Goal: Task Accomplishment & Management: Complete application form

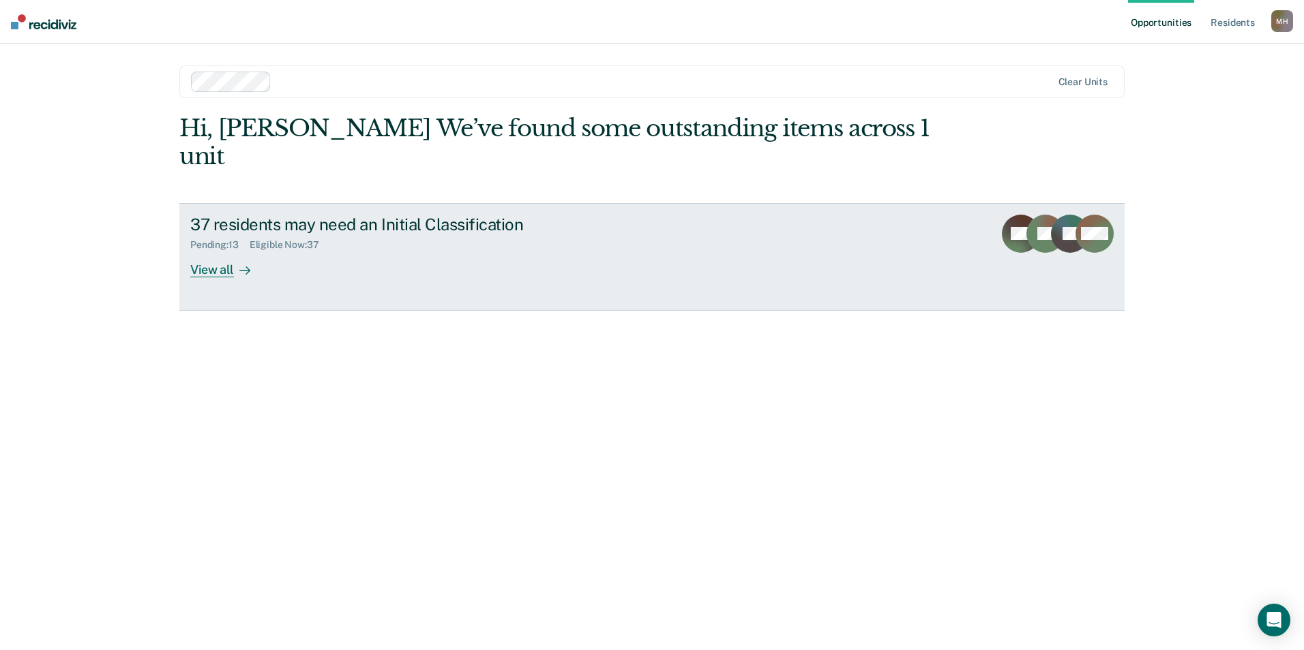
click at [243, 253] on link "37 residents may need an Initial Classification Pending : 13 Eligible Now : 37 …" at bounding box center [651, 257] width 945 height 108
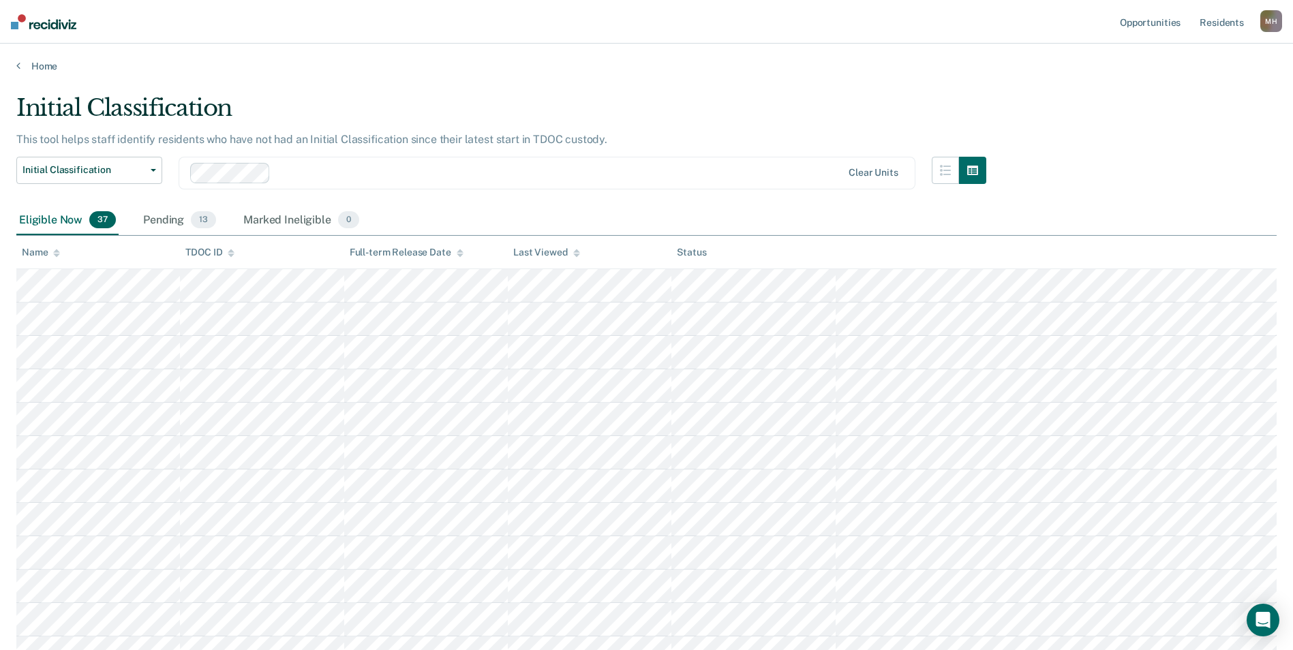
scroll to position [562, 0]
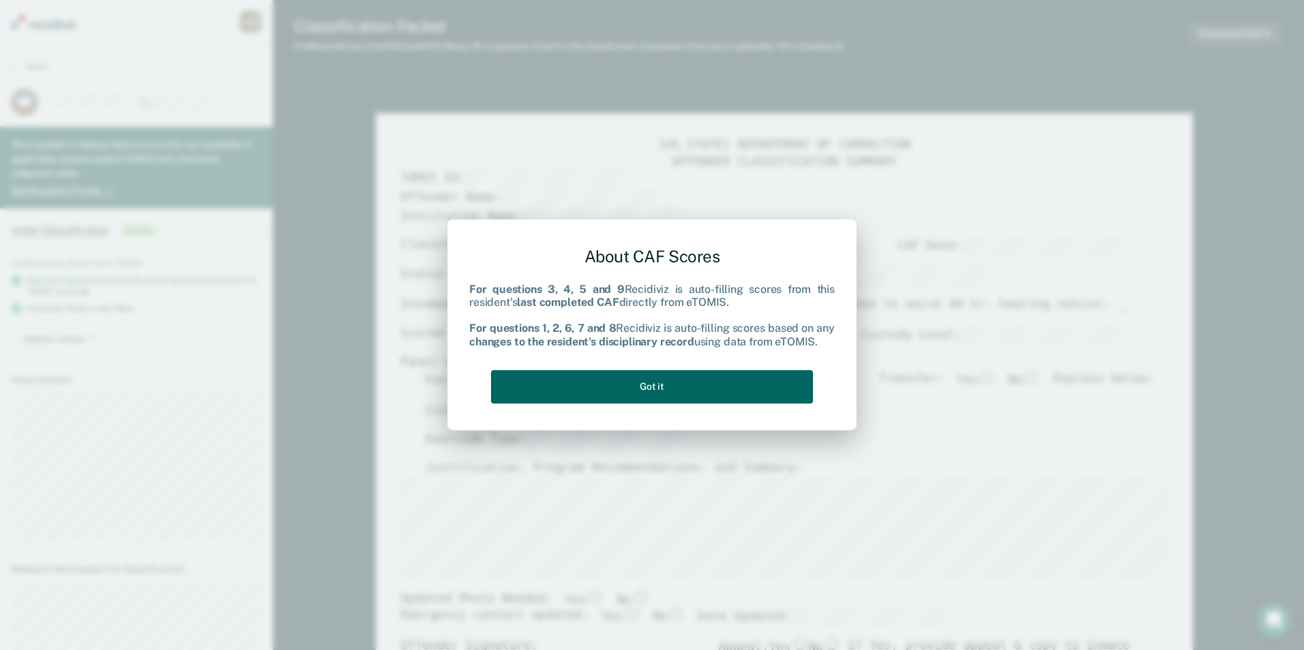
click at [707, 392] on button "Got it" at bounding box center [652, 386] width 322 height 33
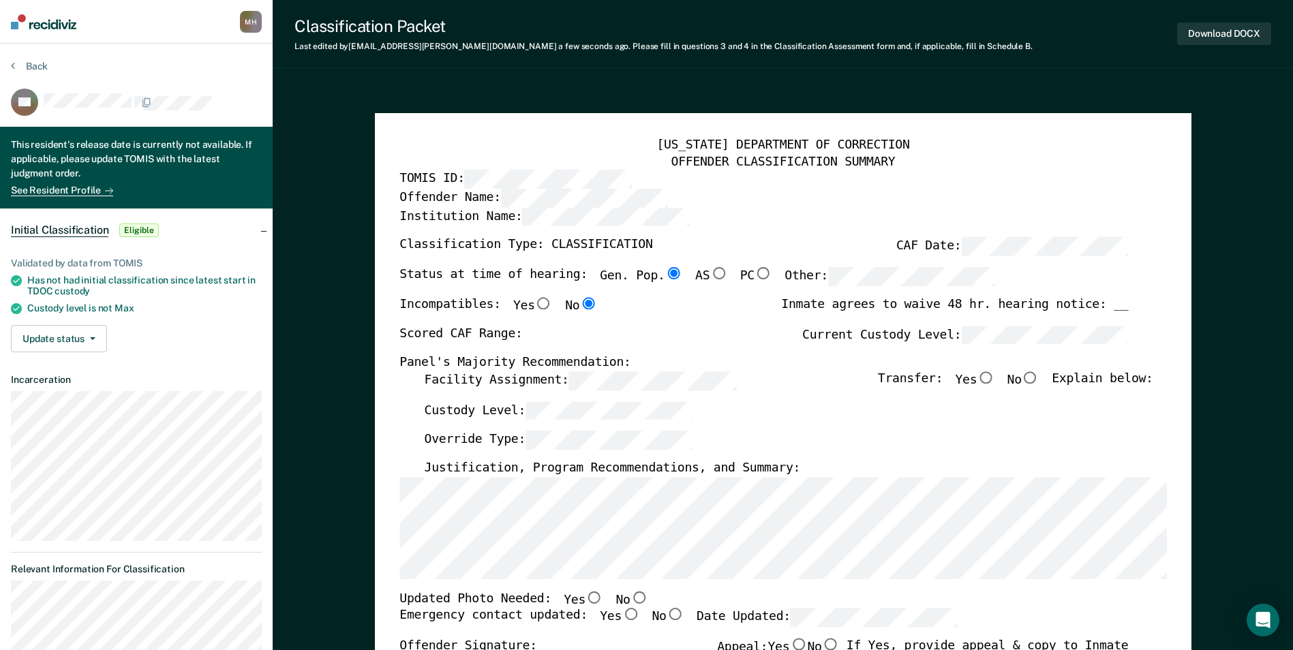
click at [465, 376] on label "Facility Assignment:" at bounding box center [580, 381] width 312 height 19
click at [811, 338] on div "Scored CAF Range: Current Custody Level:" at bounding box center [764, 341] width 729 height 30
type textarea "x"
radio input "false"
click at [995, 381] on input "Yes" at bounding box center [986, 378] width 18 height 12
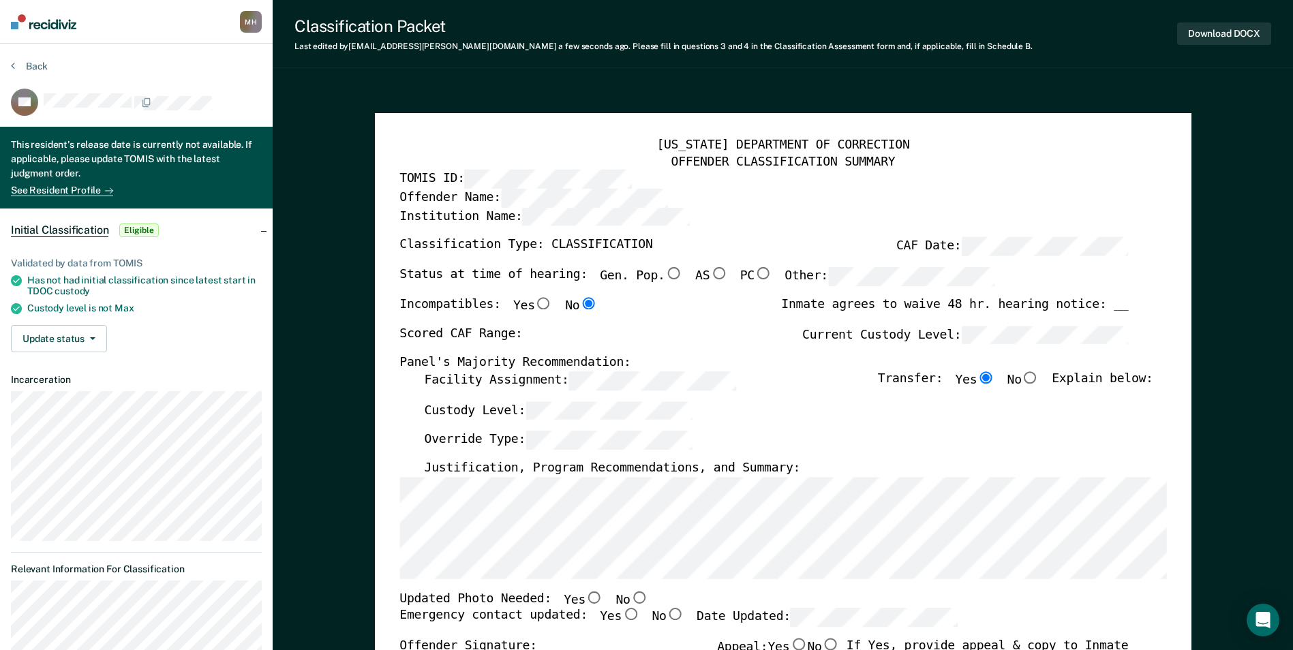
type textarea "x"
radio input "true"
click at [630, 599] on input "No" at bounding box center [639, 597] width 18 height 12
type textarea "x"
radio input "true"
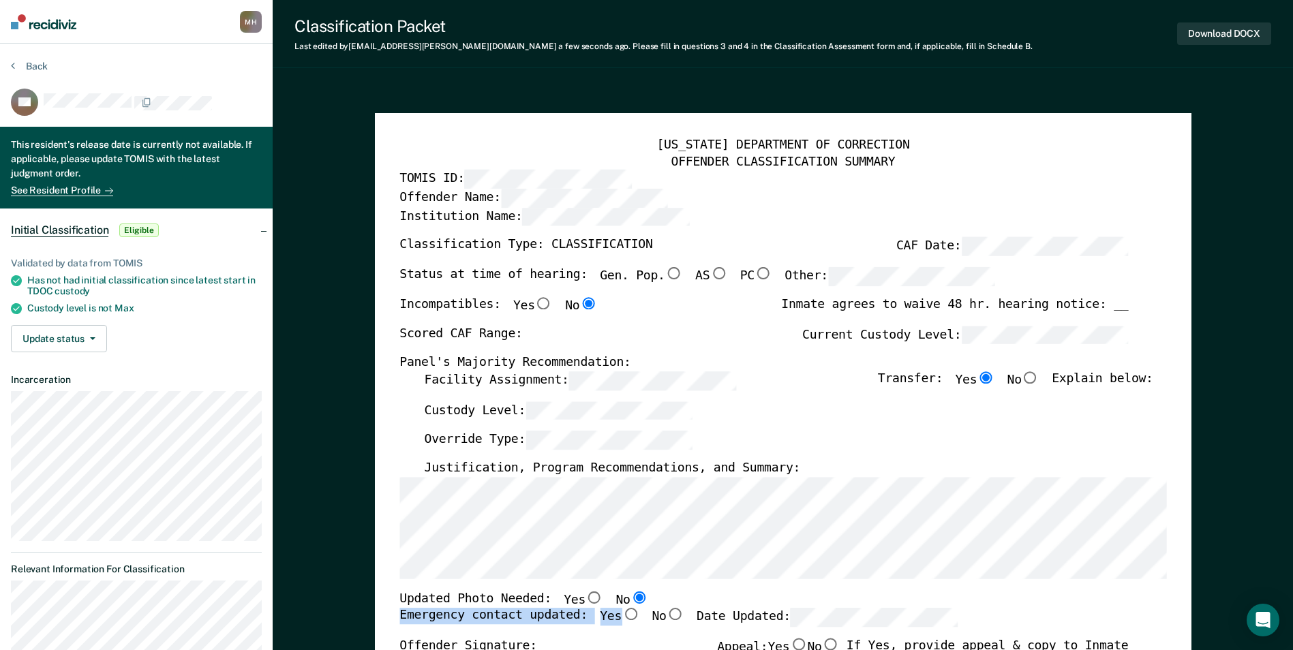
click at [614, 612] on div "[US_STATE] DEPARTMENT OF CORRECTION OFFENDER CLASSIFICATION SUMMARY TOMIS ID: O…" at bounding box center [783, 620] width 767 height 965
click at [622, 616] on input "Yes" at bounding box center [631, 615] width 18 height 12
type textarea "x"
radio input "true"
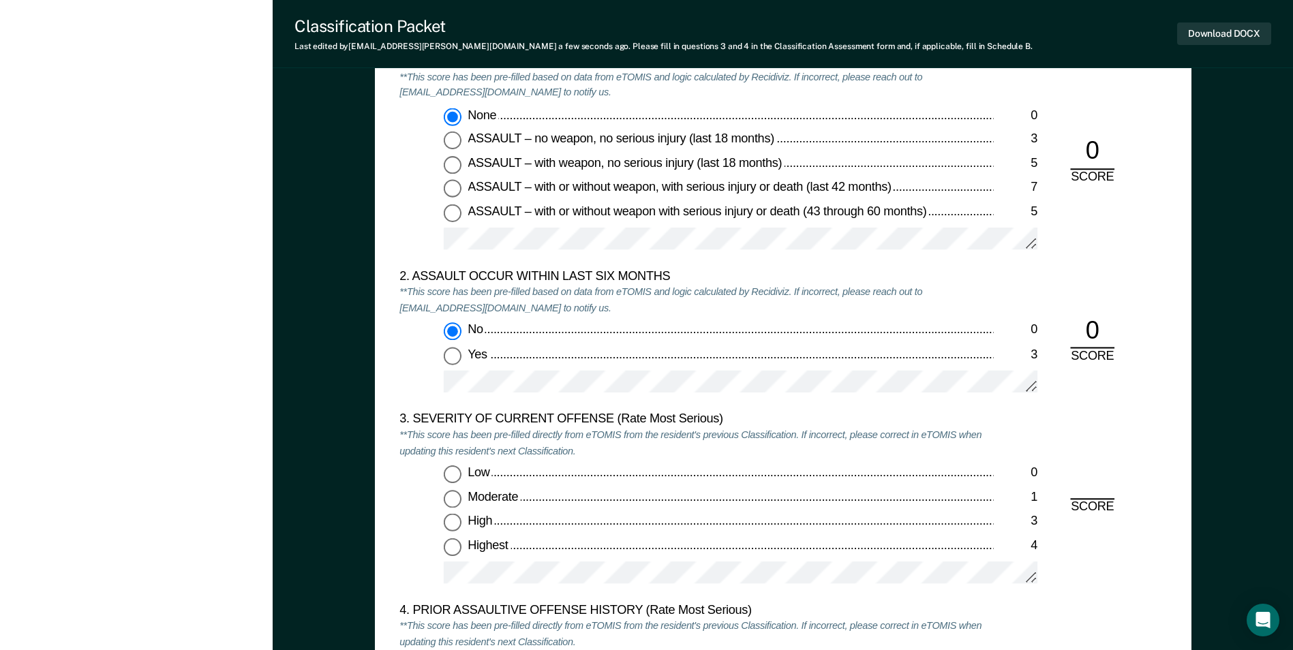
scroll to position [1568, 0]
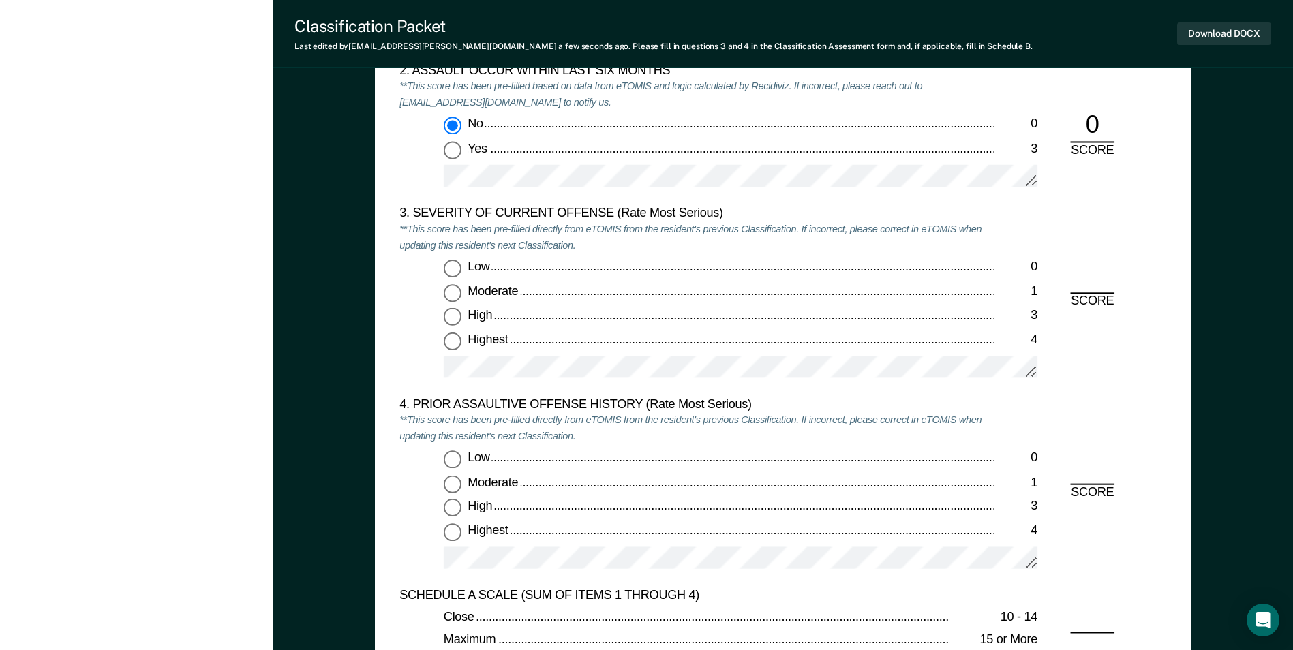
click at [450, 344] on input "Highest 4" at bounding box center [453, 341] width 18 height 18
type textarea "x"
radio input "true"
click at [449, 448] on div "4. PRIOR ASSAULTIVE OFFENSE HISTORY (Rate Most Serious) **This score has been p…" at bounding box center [697, 492] width 594 height 191
click at [451, 465] on input "Low 0" at bounding box center [453, 460] width 18 height 18
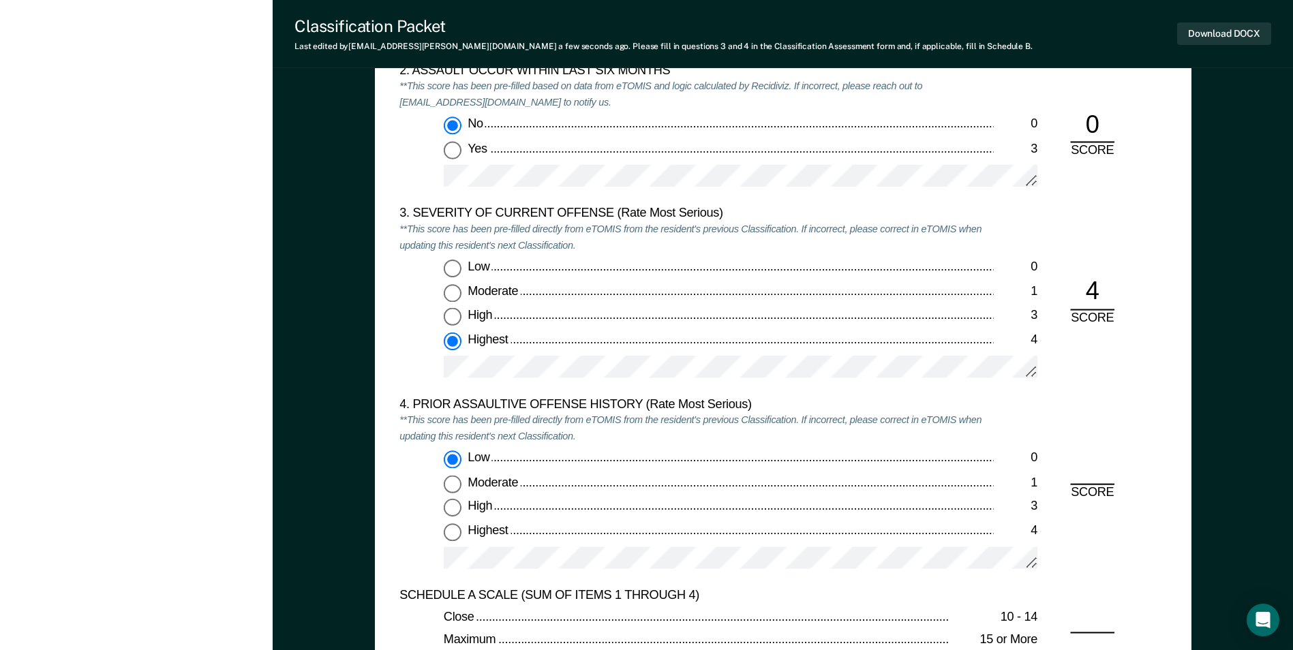
type textarea "x"
radio input "true"
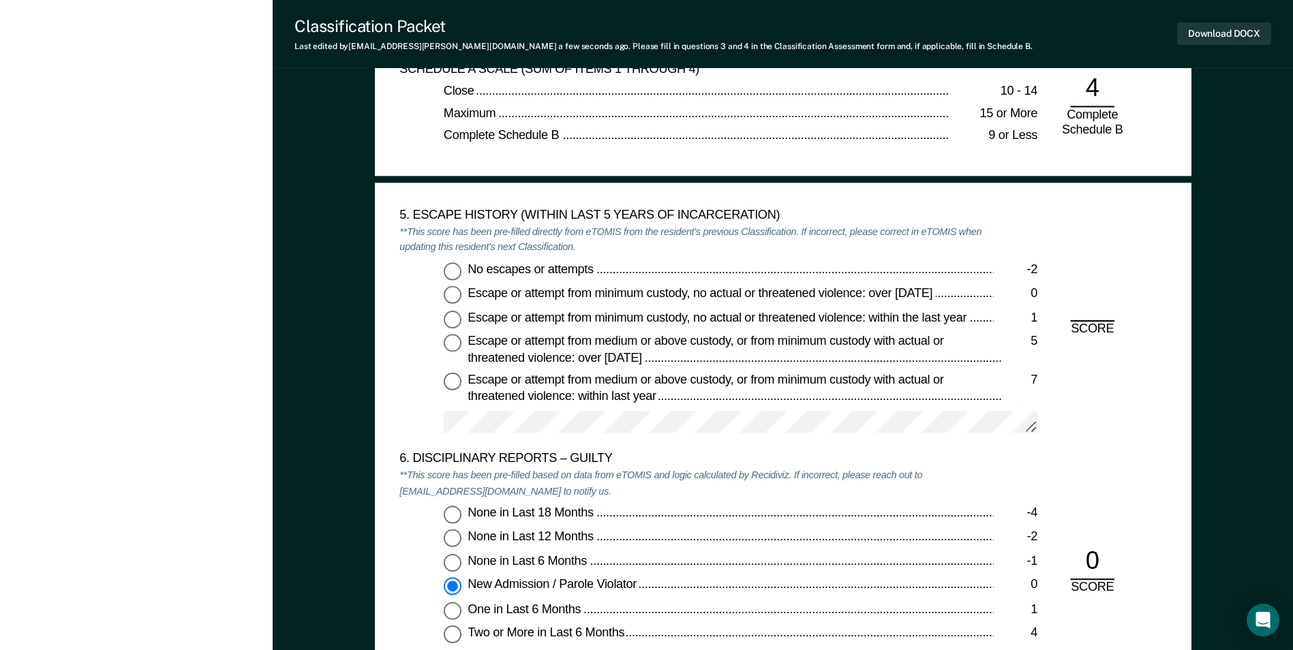
scroll to position [2182, 0]
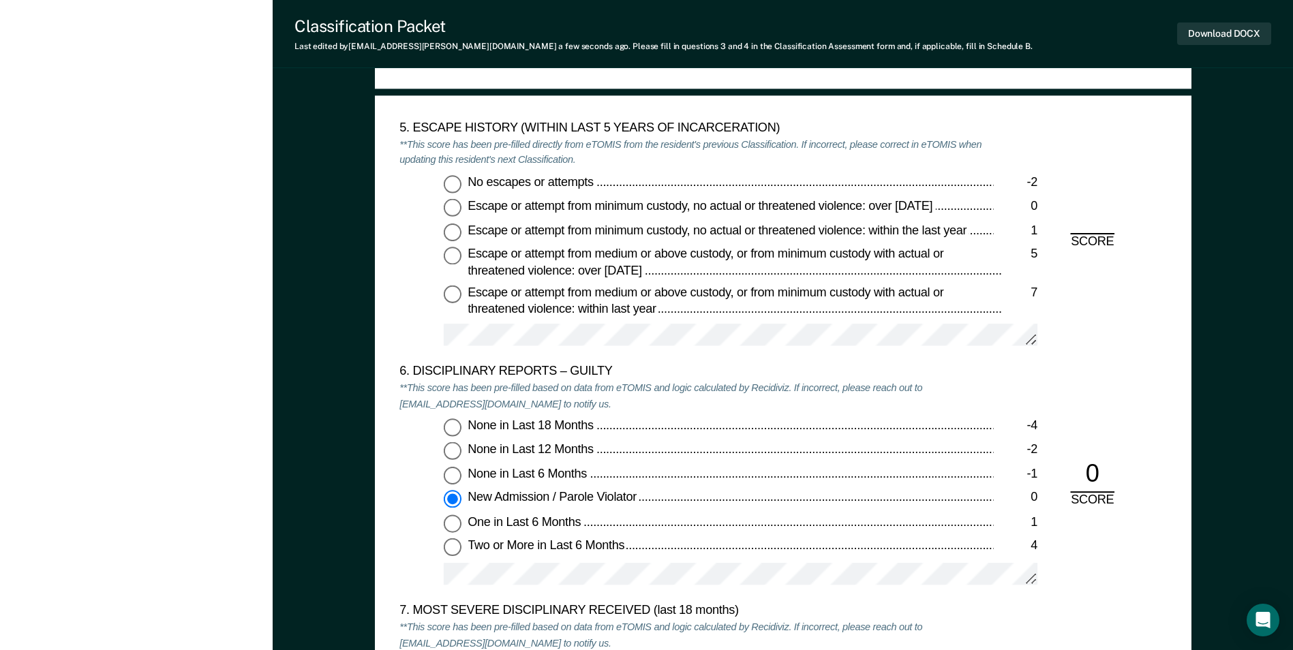
drag, startPoint x: 465, startPoint y: 177, endPoint x: 457, endPoint y: 187, distance: 12.7
click at [464, 177] on label "No escapes or attempts -2" at bounding box center [741, 184] width 594 height 18
click at [462, 177] on input "No escapes or attempts -2" at bounding box center [453, 184] width 18 height 18
type textarea "x"
radio input "true"
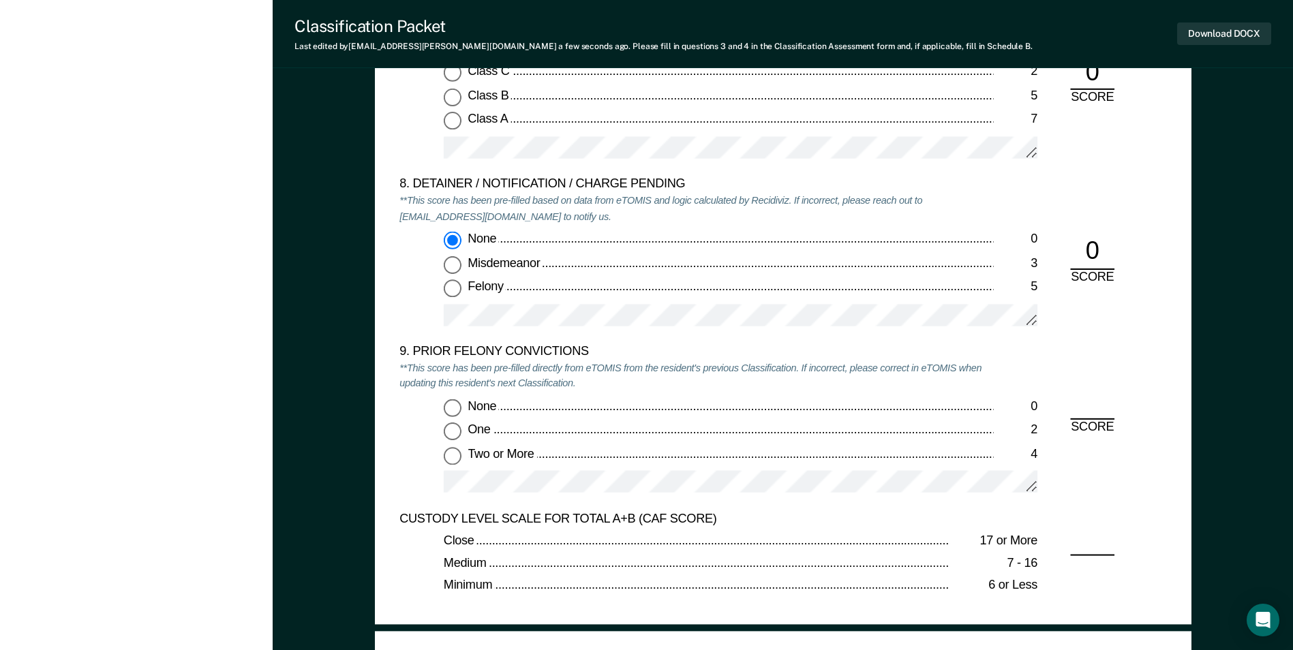
scroll to position [2932, 0]
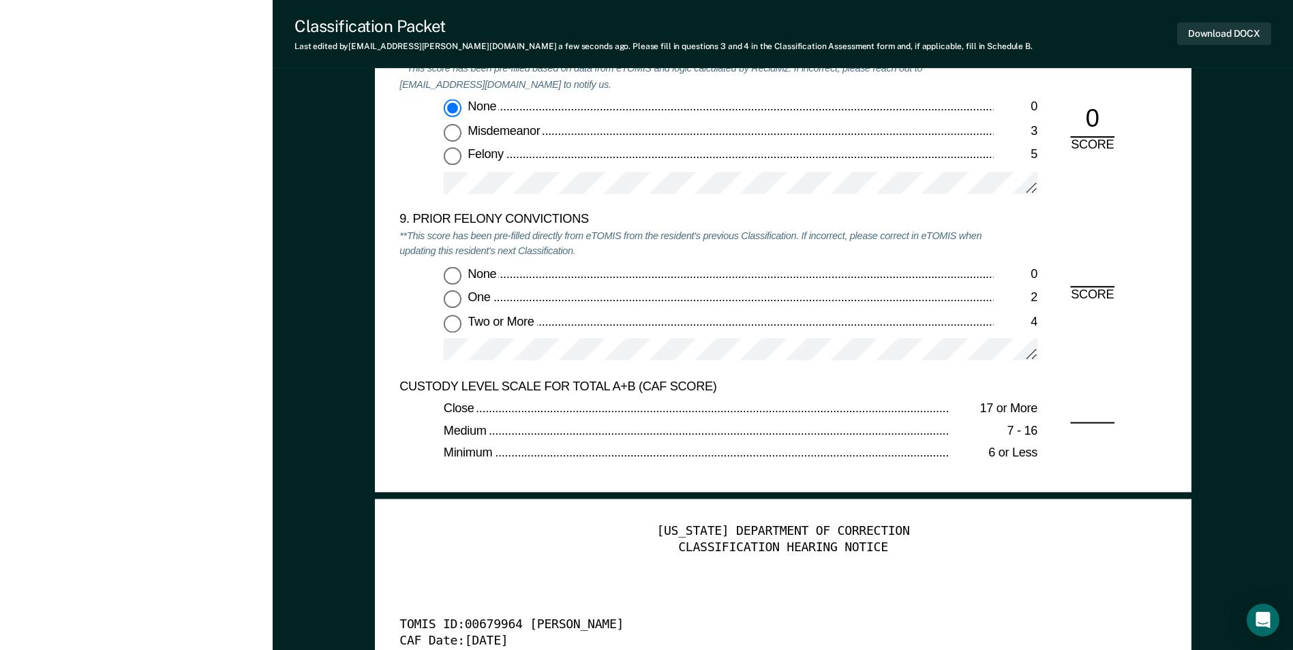
click at [453, 274] on input "None 0" at bounding box center [453, 275] width 18 height 18
type textarea "x"
radio input "true"
click at [1208, 35] on button "Download DOCX" at bounding box center [1224, 33] width 94 height 22
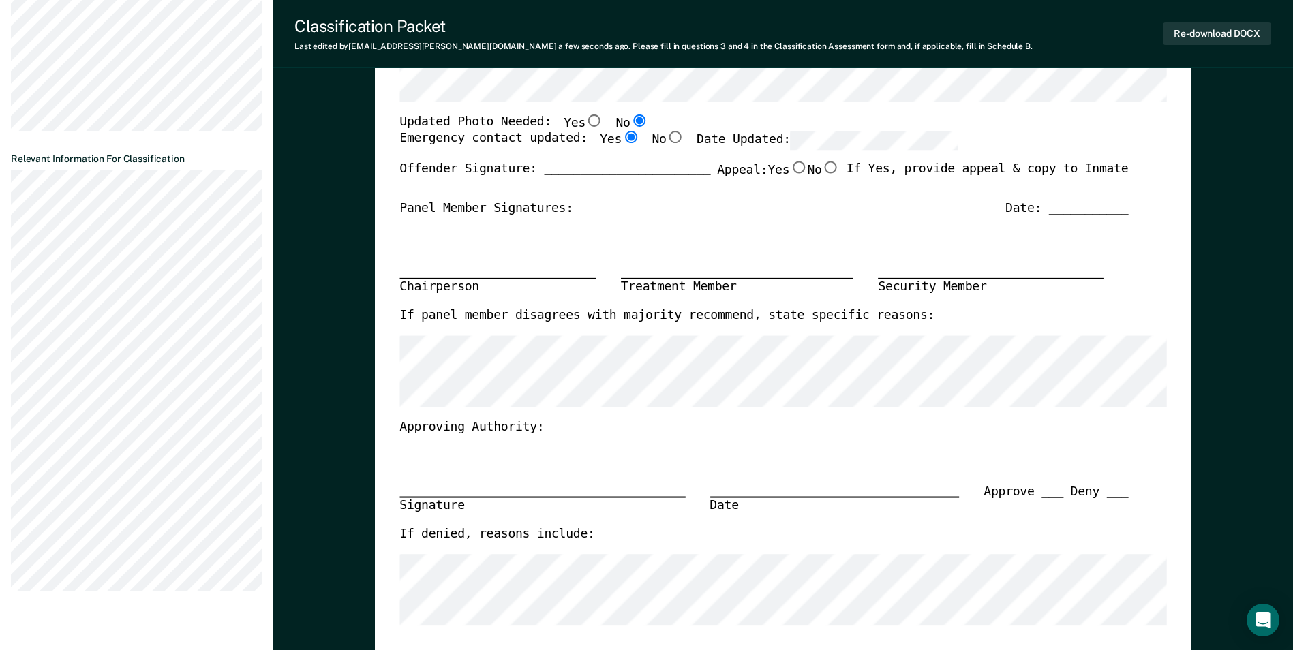
scroll to position [0, 0]
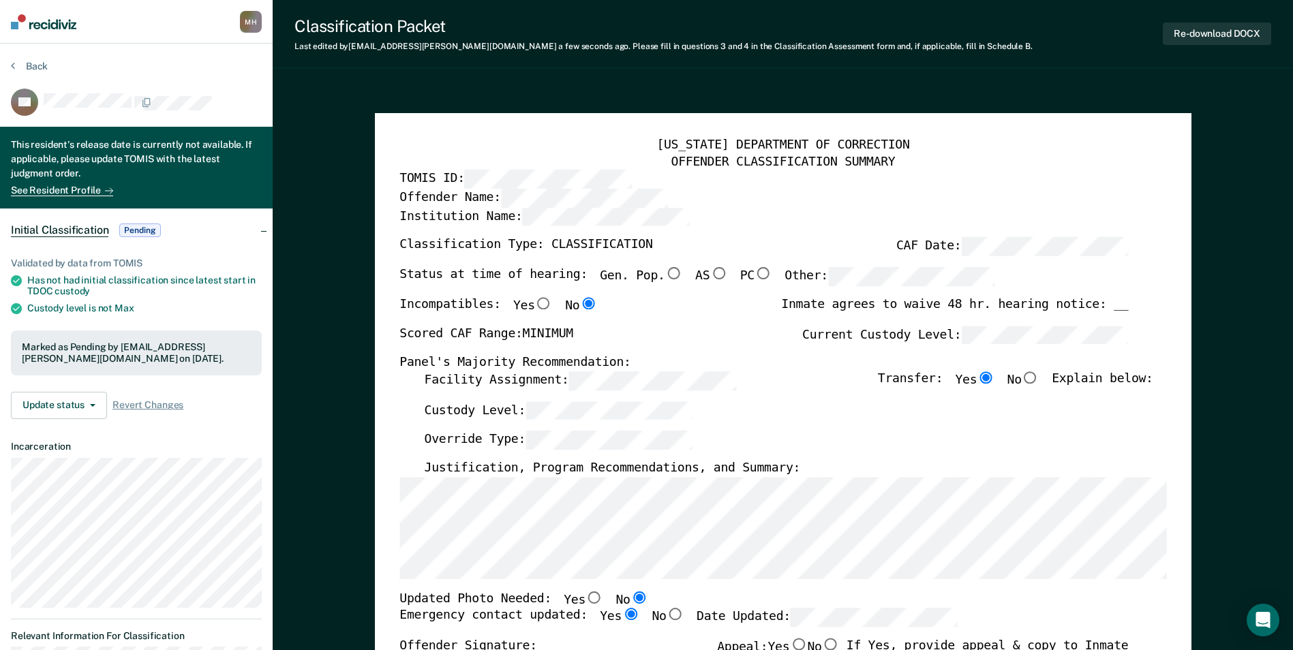
click at [25, 74] on div "Back" at bounding box center [136, 74] width 251 height 29
click at [33, 66] on button "Back" at bounding box center [29, 66] width 37 height 12
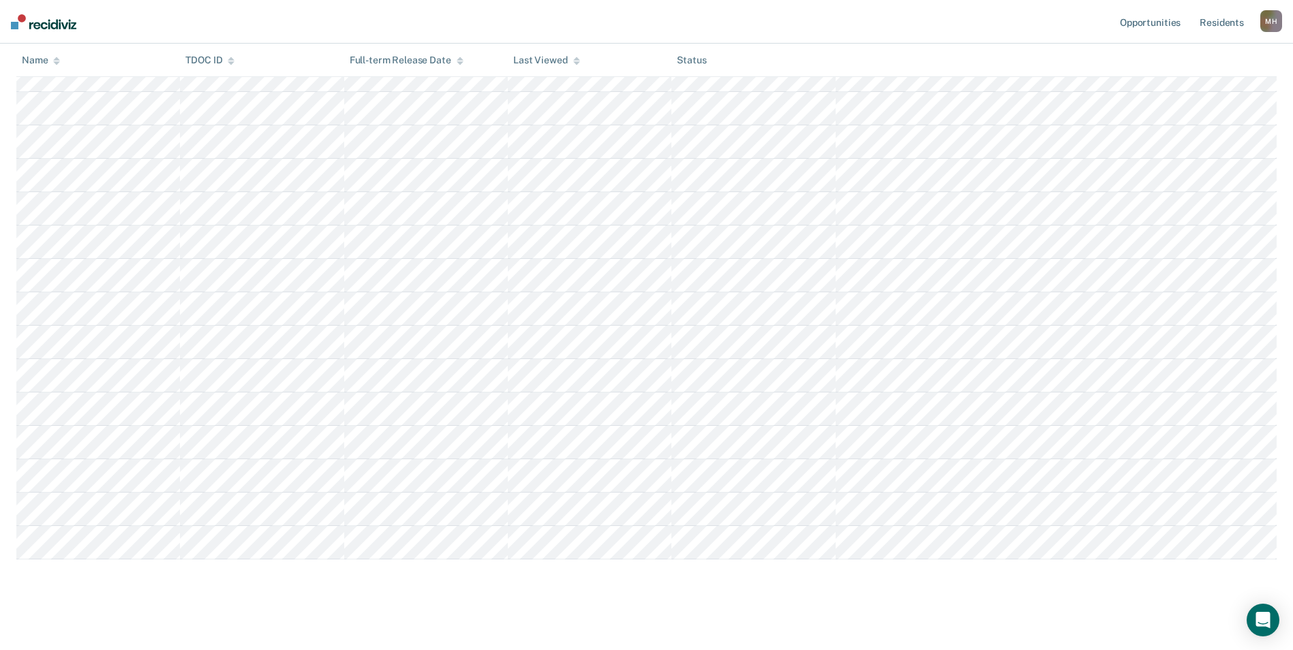
scroll to position [920, 0]
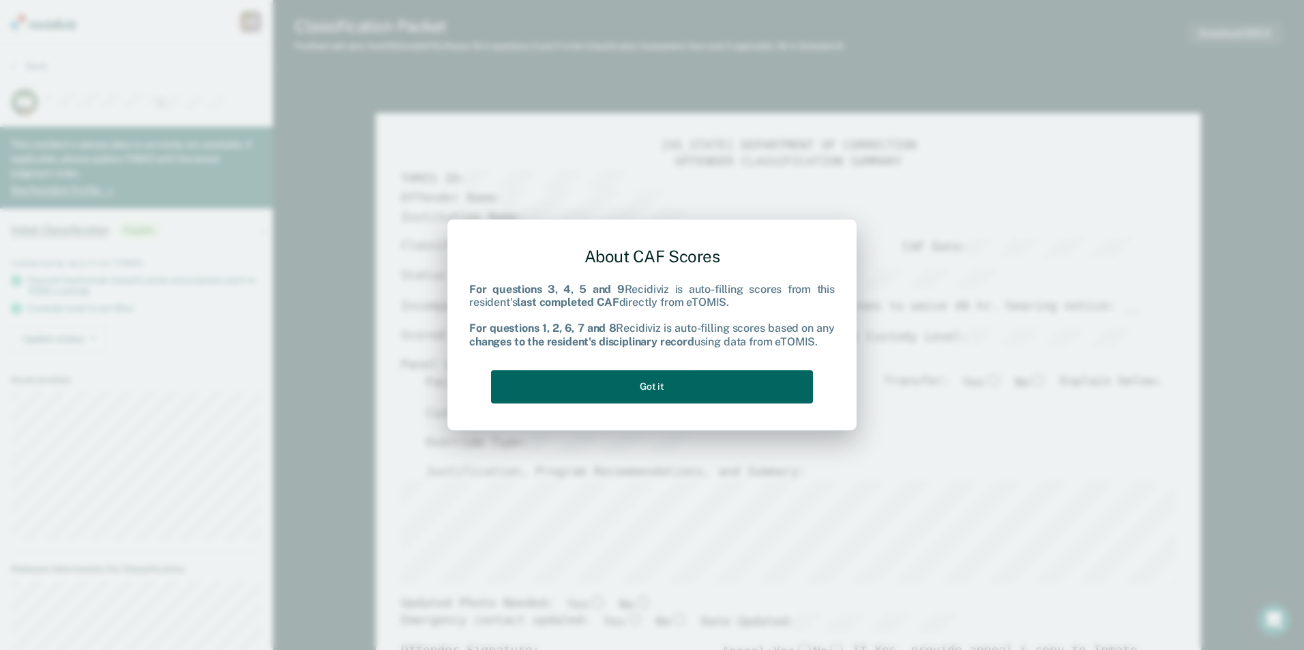
click at [638, 395] on button "Got it" at bounding box center [652, 386] width 322 height 33
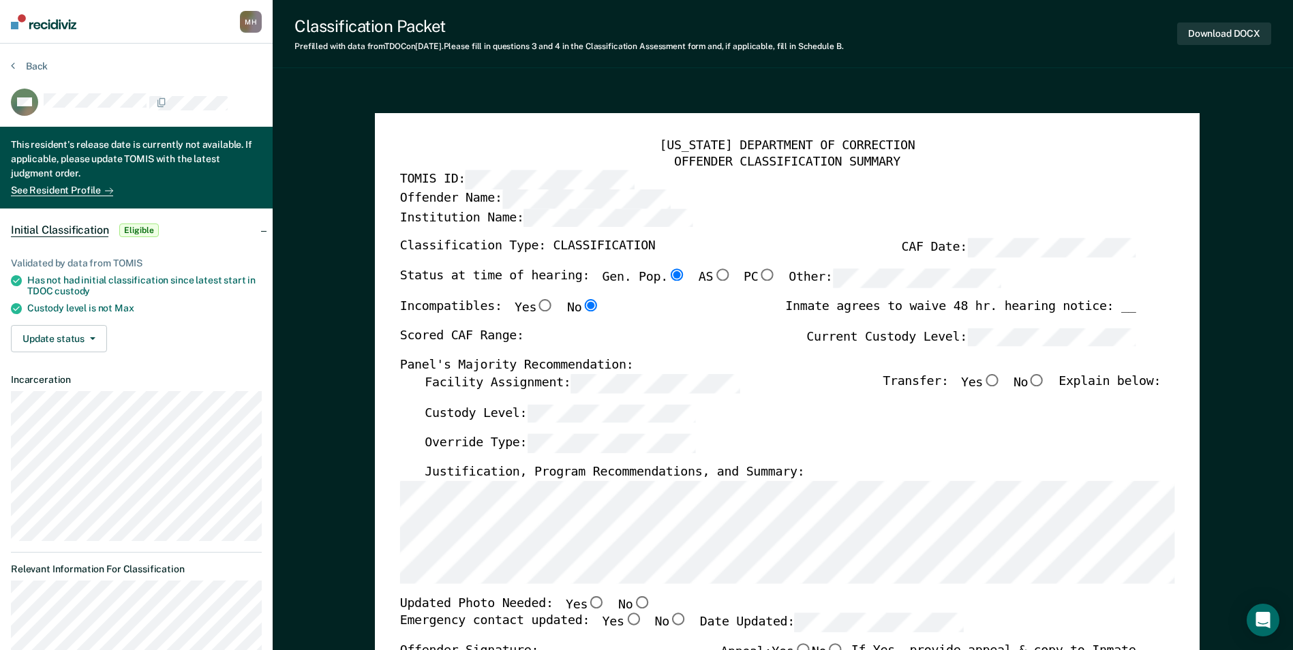
click at [384, 488] on div "[US_STATE] DEPARTMENT OF CORRECTION OFFENDER CLASSIFICATION SUMMARY TOMIS ID: O…" at bounding box center [787, 650] width 825 height 1075
click at [458, 383] on label "Facility Assignment:" at bounding box center [582, 383] width 315 height 19
click at [916, 338] on label "Current Custody Level:" at bounding box center [971, 337] width 329 height 19
type textarea "x"
radio input "false"
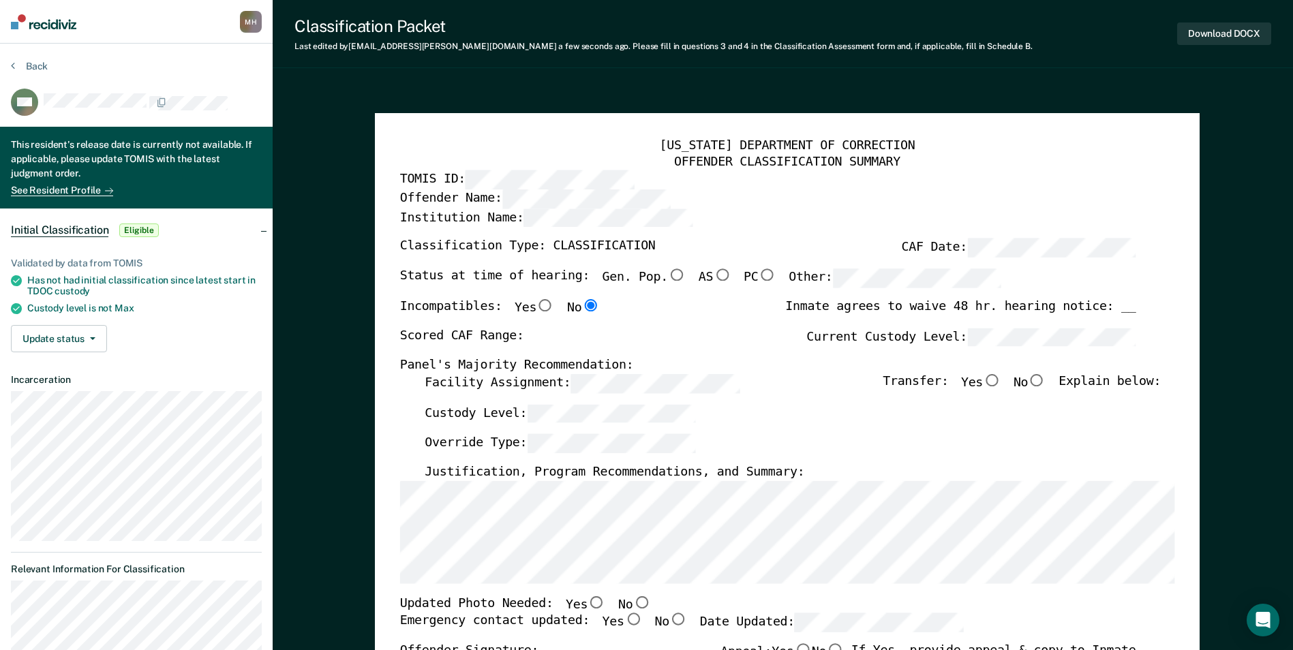
click at [1001, 383] on input "Yes" at bounding box center [992, 380] width 18 height 12
type textarea "x"
radio input "true"
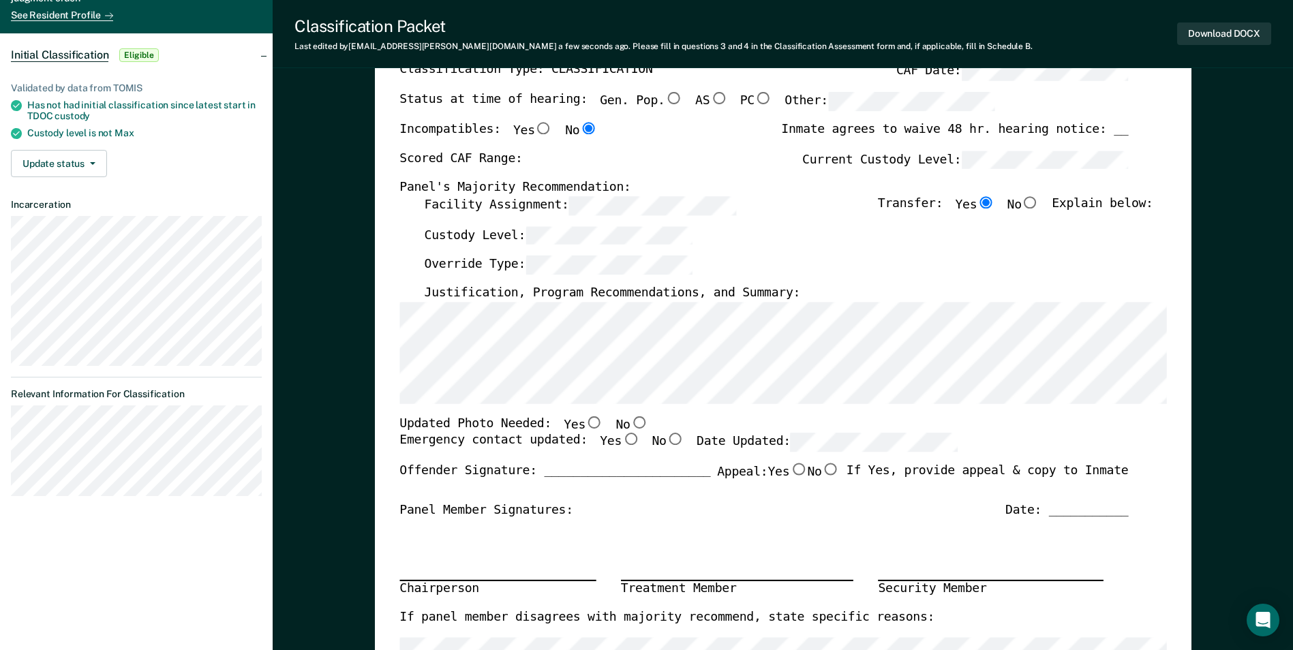
scroll to position [409, 0]
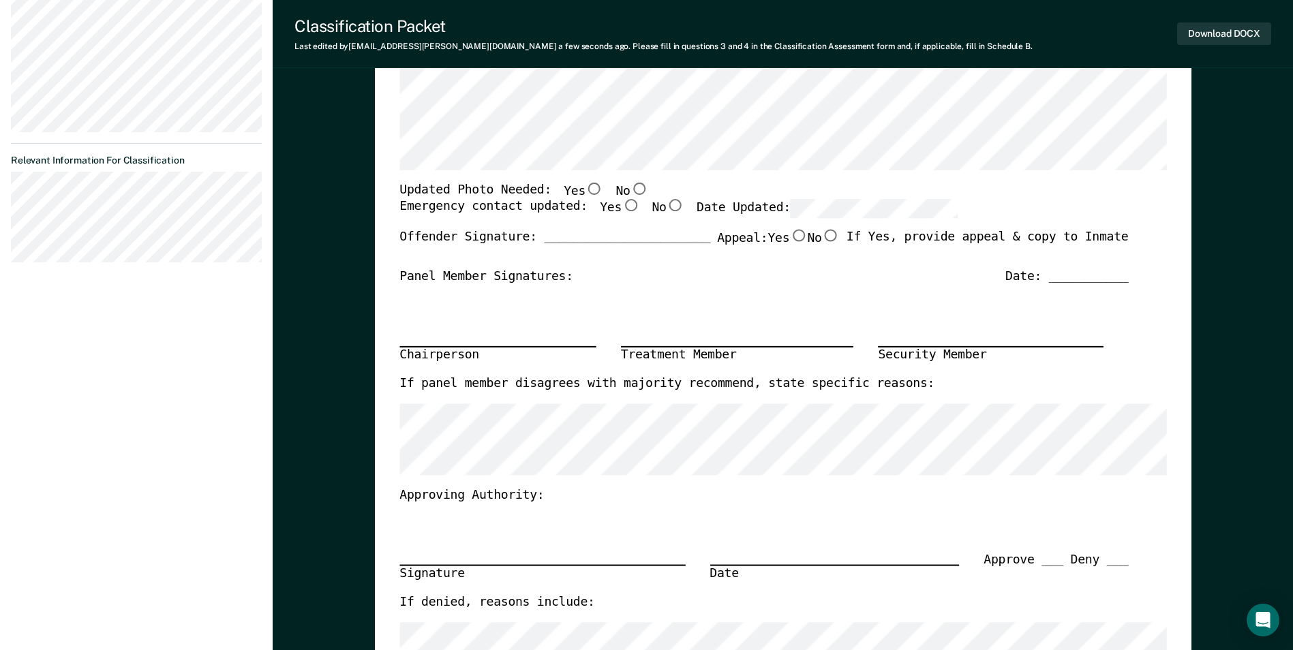
click at [630, 186] on input "No" at bounding box center [639, 188] width 18 height 12
type textarea "x"
radio input "true"
click at [622, 202] on input "Yes" at bounding box center [631, 206] width 18 height 12
type textarea "x"
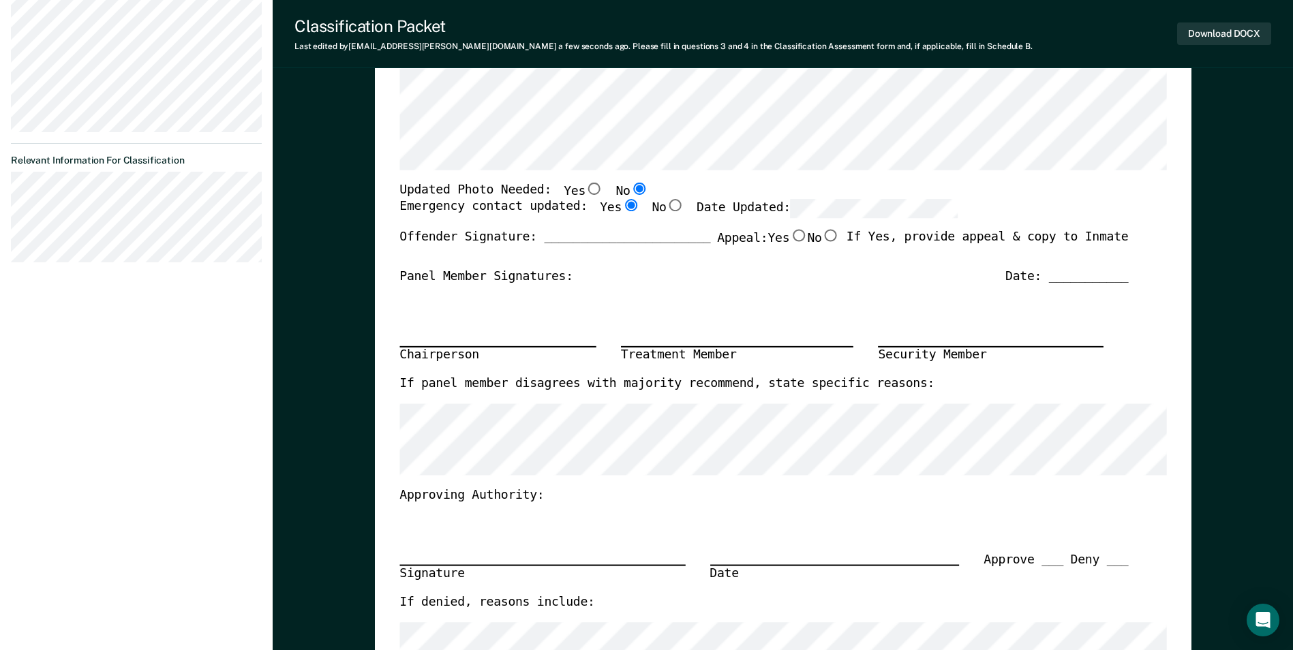
radio input "true"
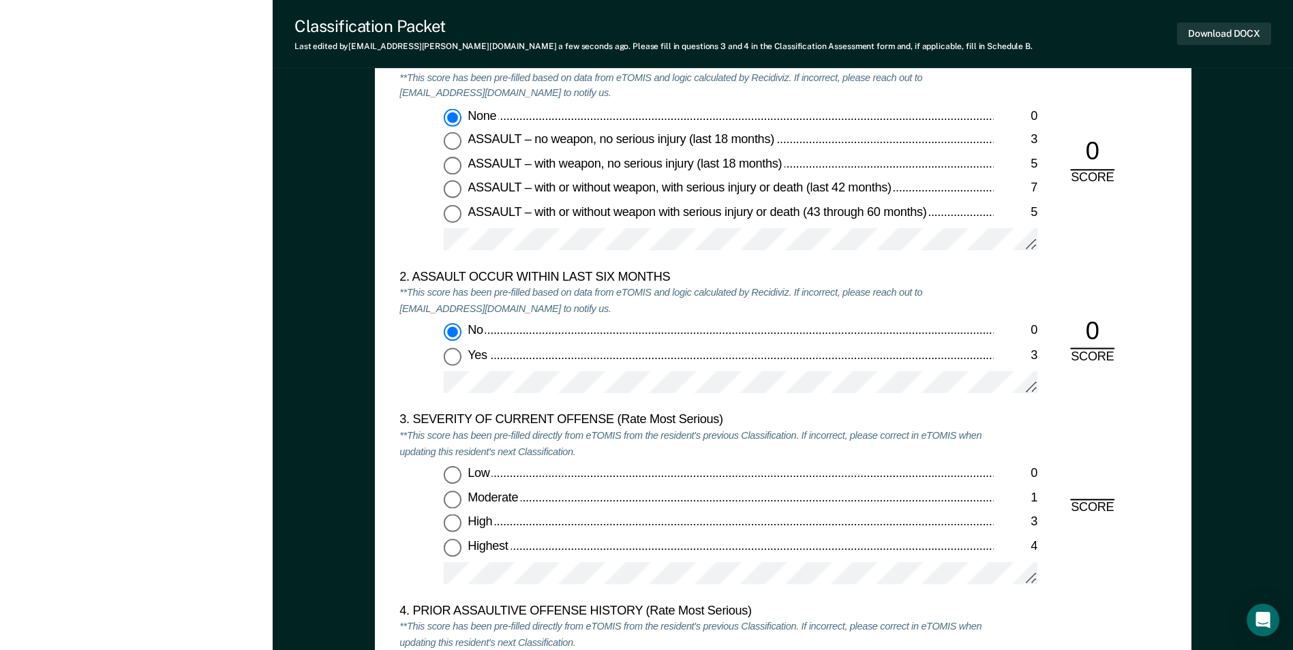
scroll to position [1364, 0]
click at [457, 470] on input "Low 0" at bounding box center [453, 474] width 18 height 18
type textarea "x"
radio input "true"
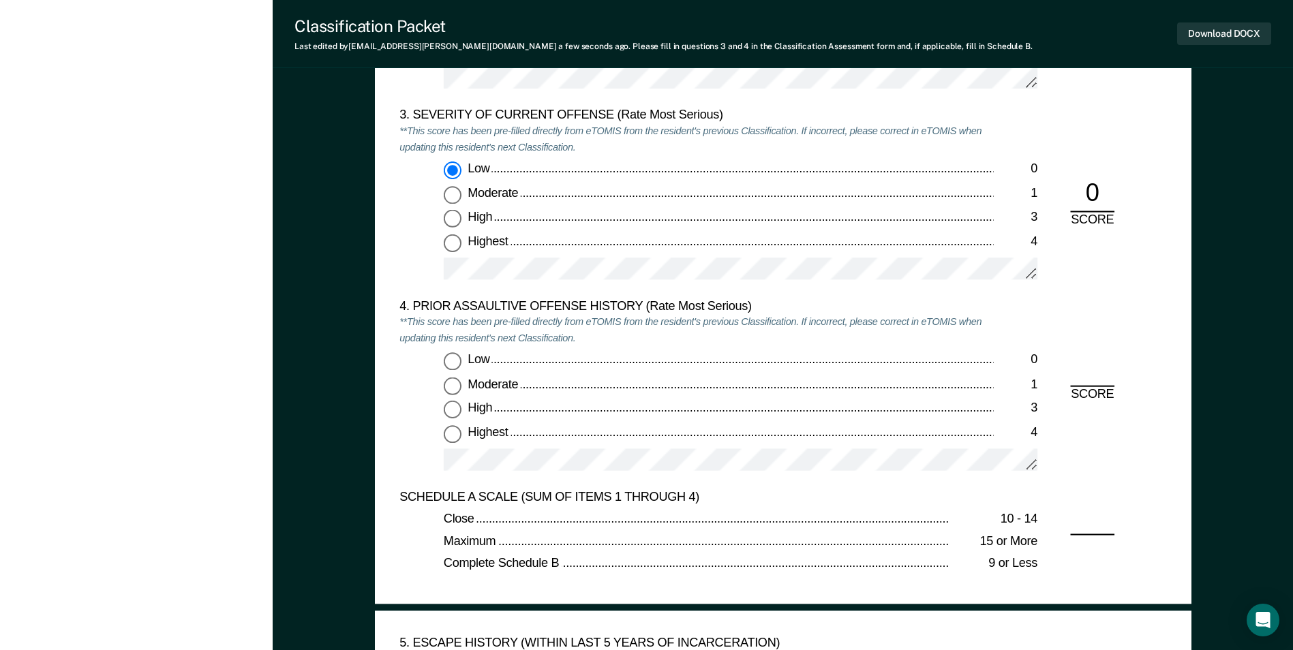
scroll to position [1841, 0]
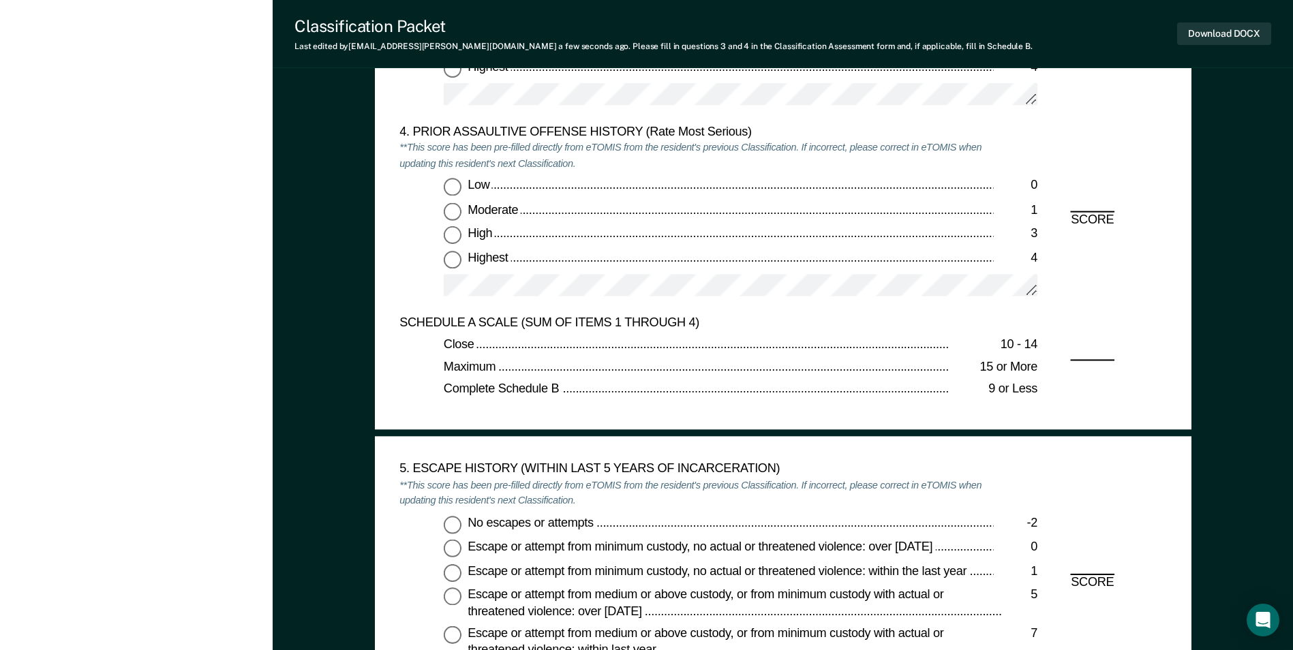
click at [457, 190] on input "Low 0" at bounding box center [453, 188] width 18 height 18
type textarea "x"
radio input "true"
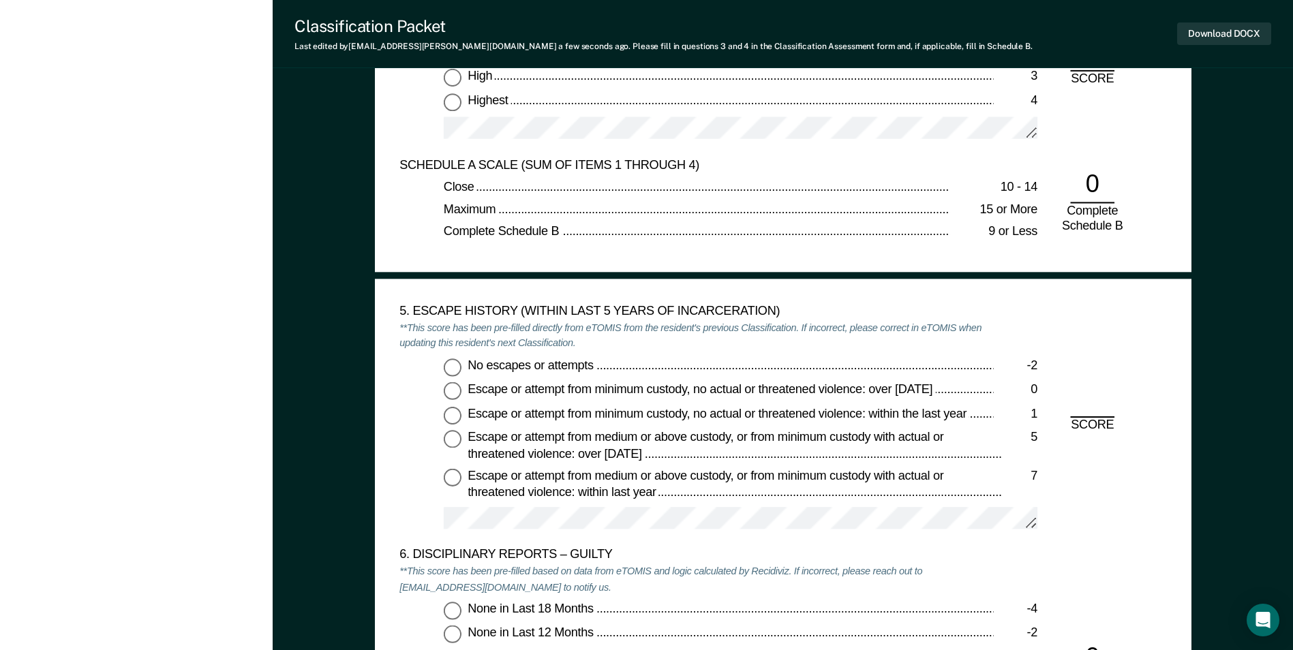
scroll to position [2114, 0]
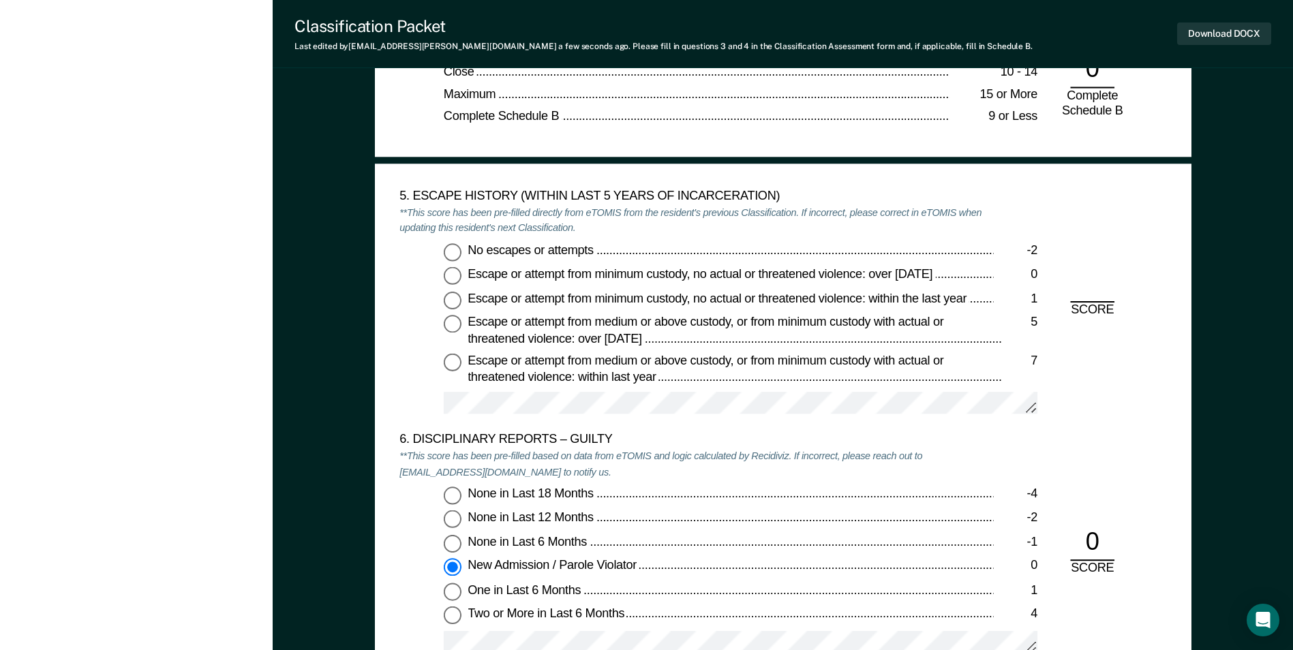
click at [451, 254] on input "No escapes or attempts -2" at bounding box center [453, 252] width 18 height 18
type textarea "x"
radio input "true"
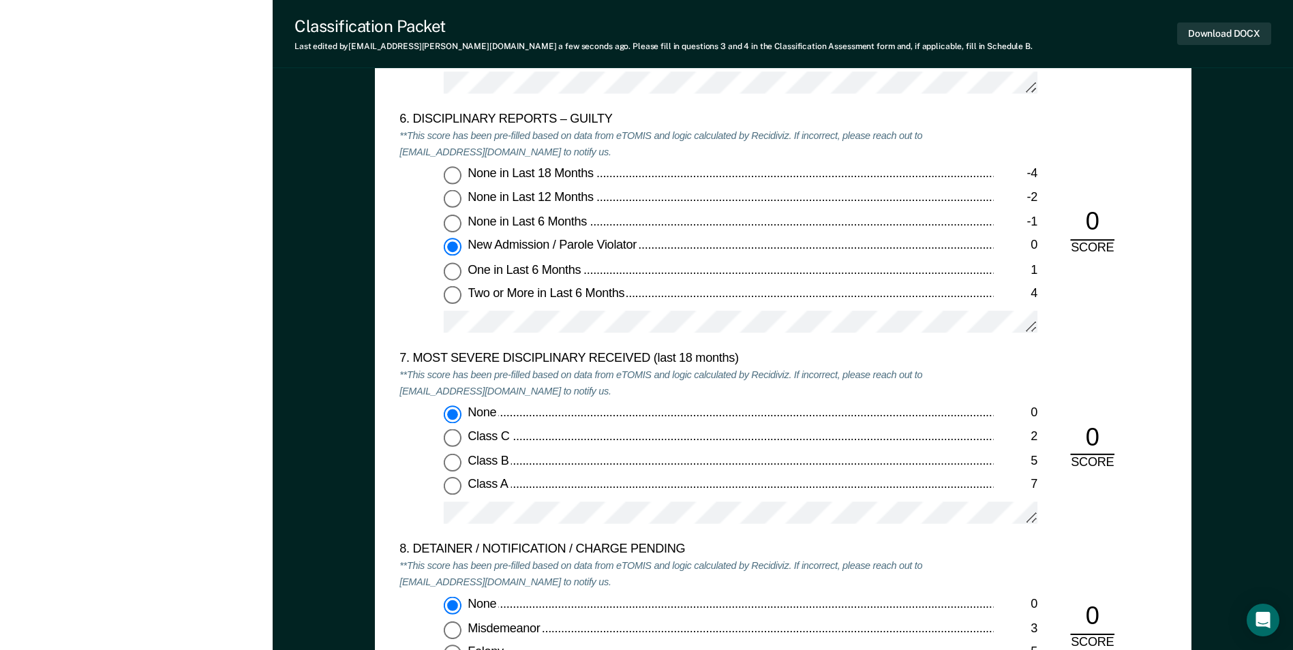
scroll to position [2727, 0]
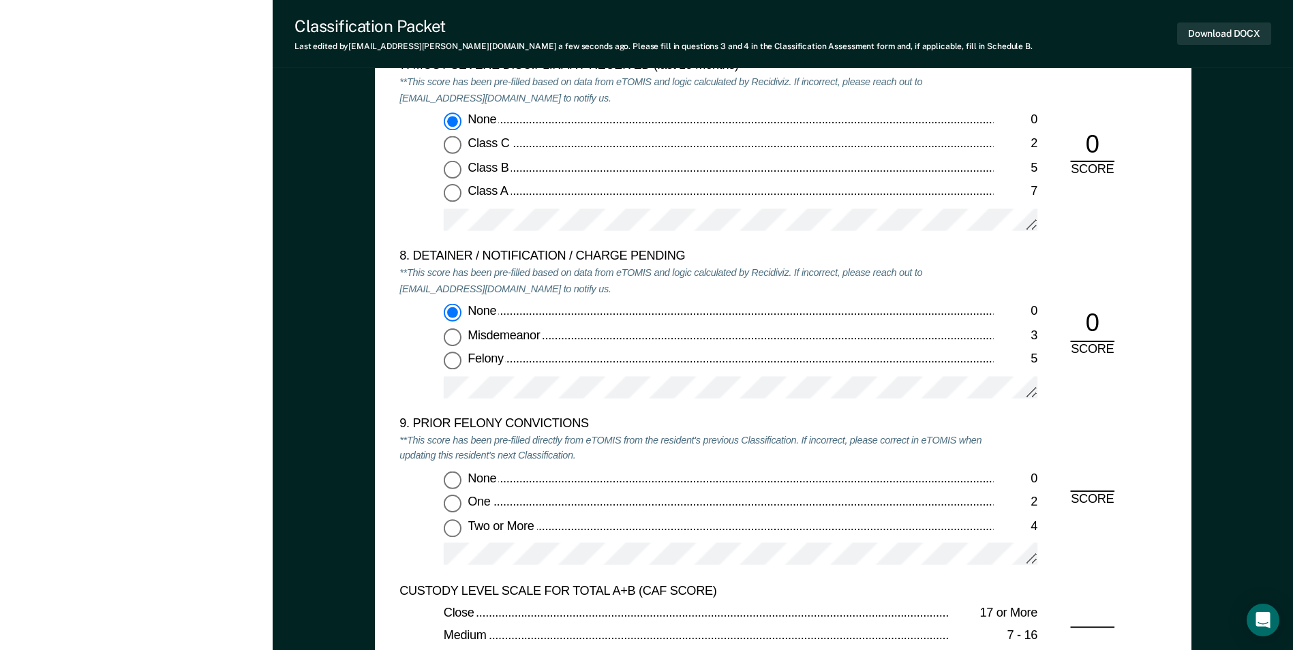
click at [449, 480] on input "None 0" at bounding box center [453, 479] width 18 height 18
type textarea "x"
radio input "true"
click at [1195, 37] on button "Download DOCX" at bounding box center [1224, 33] width 94 height 22
type textarea "x"
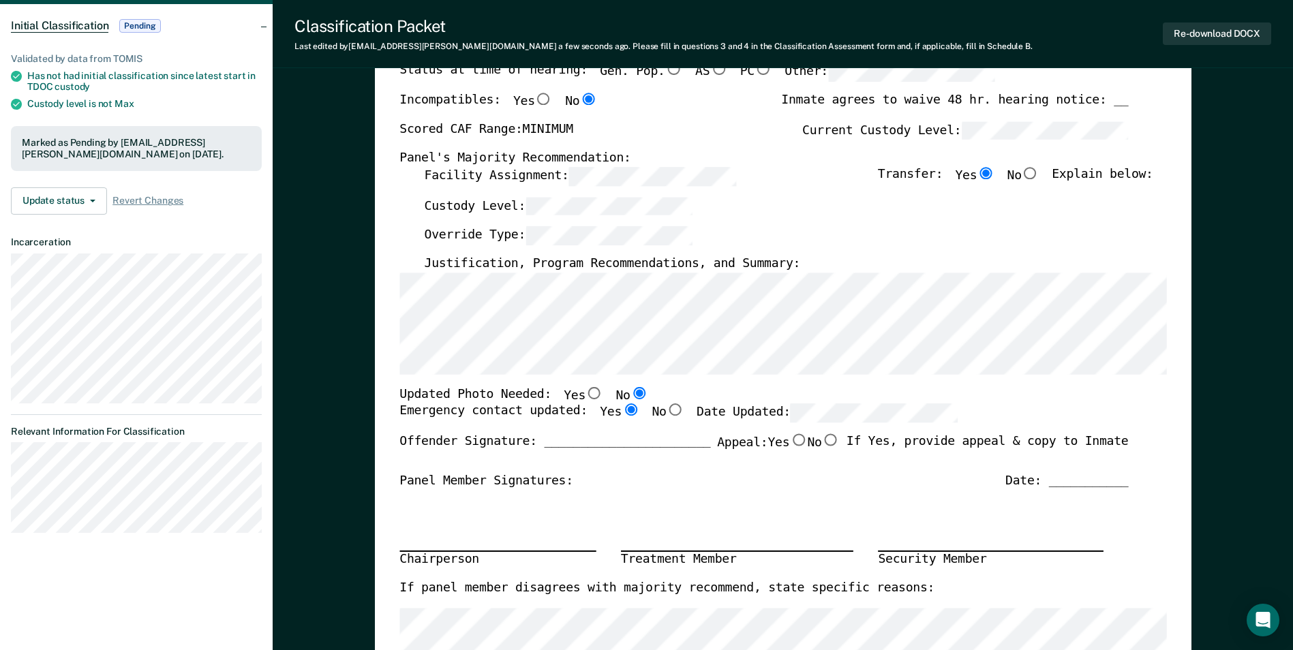
scroll to position [0, 0]
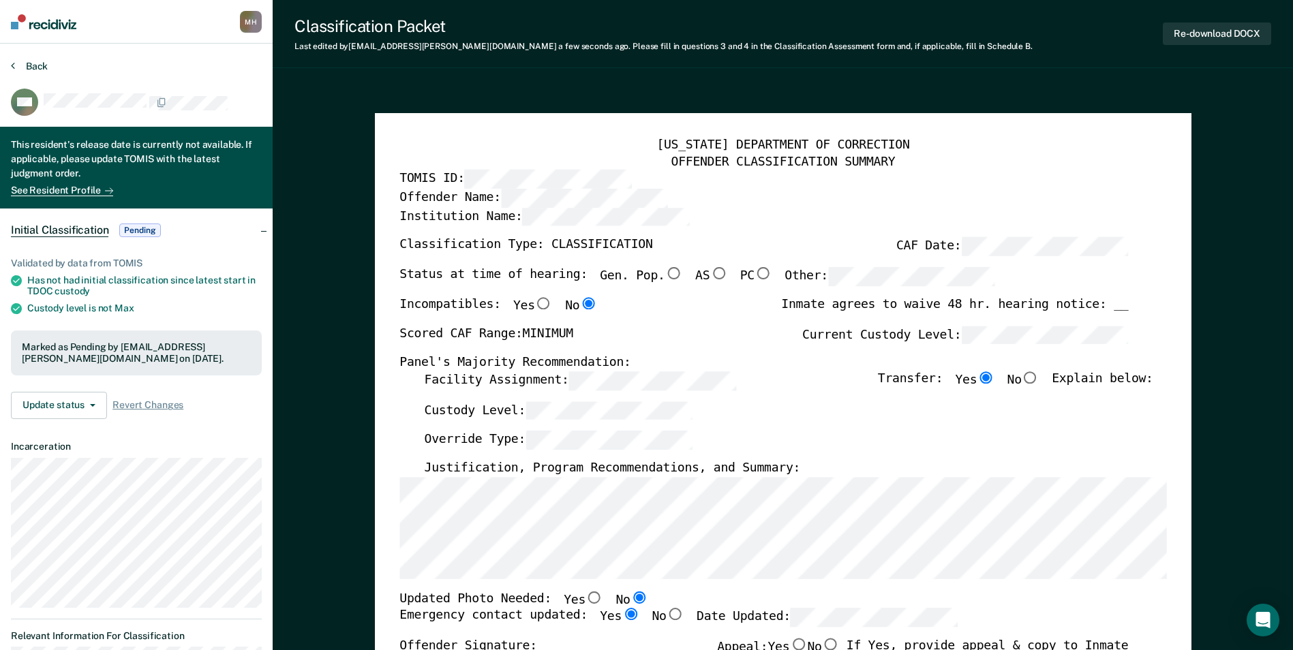
click at [16, 65] on button "Back" at bounding box center [29, 66] width 37 height 12
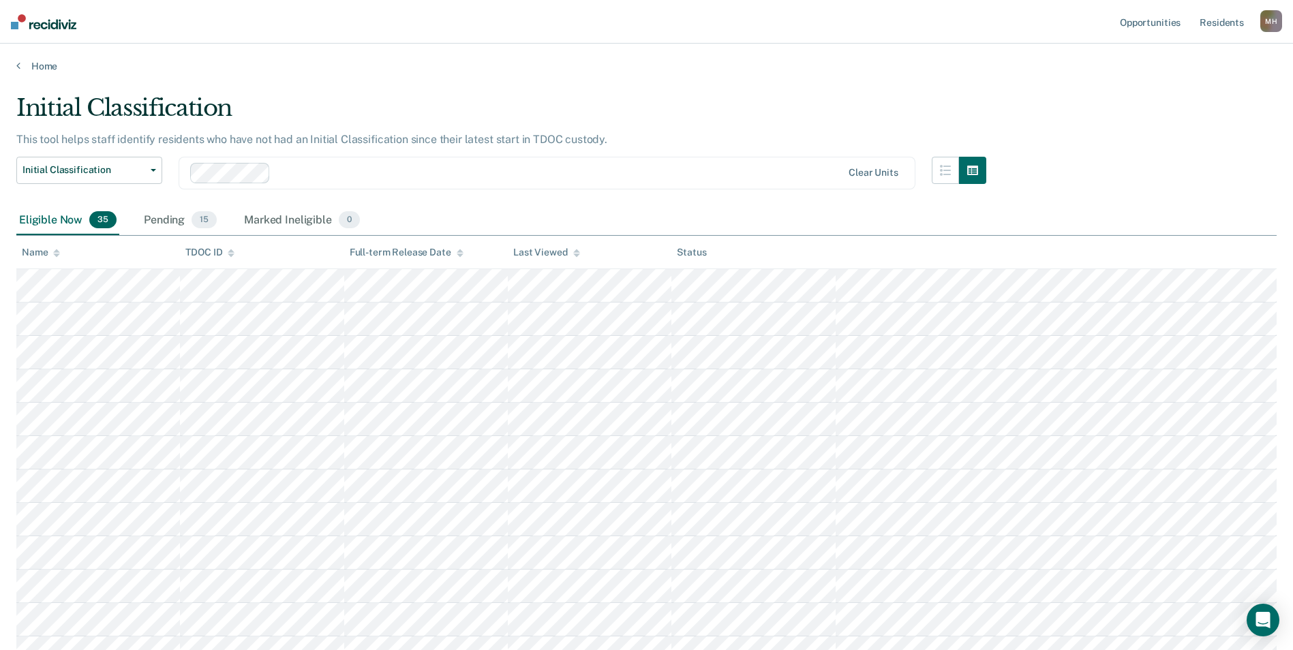
scroll to position [886, 0]
